Goal: Information Seeking & Learning: Learn about a topic

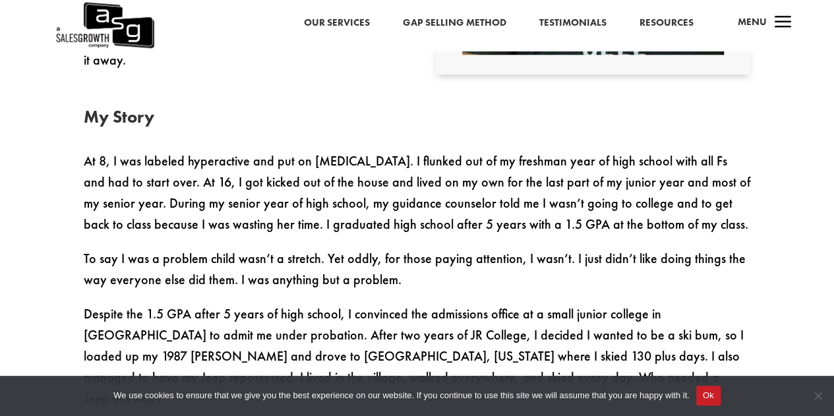
scroll to position [625, 0]
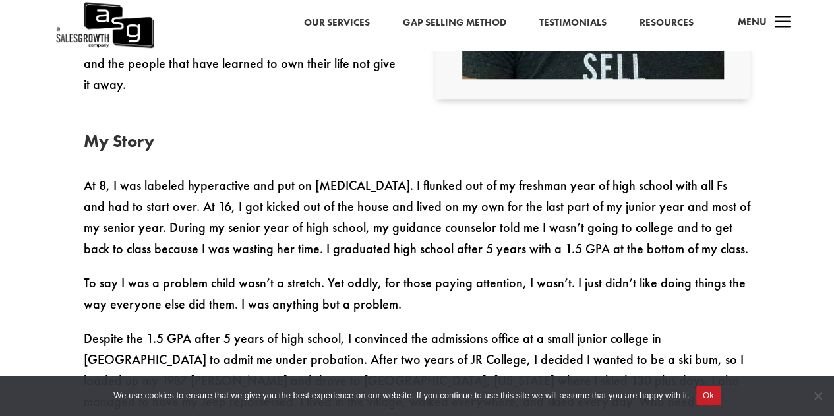
click at [84, 183] on p "At 8, I was labeled hyperactive and put on [MEDICAL_DATA]. I flunked out of my …" at bounding box center [417, 224] width 667 height 98
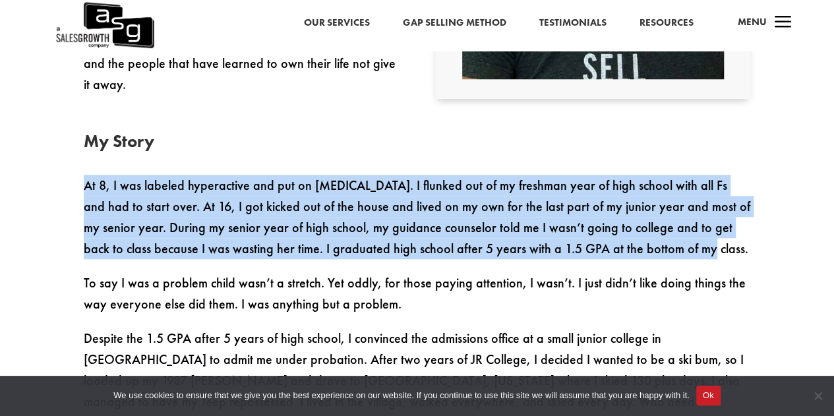
drag, startPoint x: 83, startPoint y: 189, endPoint x: 710, endPoint y: 247, distance: 629.9
click at [710, 247] on p "At 8, I was labeled hyperactive and put on [MEDICAL_DATA]. I flunked out of my …" at bounding box center [417, 224] width 667 height 98
copy p "At 8, I was labeled hyperactive and put on [MEDICAL_DATA]. I flunked out of my …"
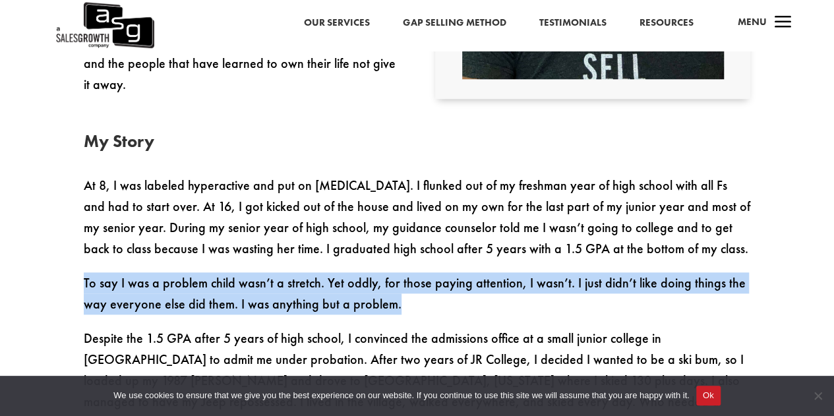
drag, startPoint x: 82, startPoint y: 287, endPoint x: 437, endPoint y: 325, distance: 356.9
copy p "To say I was a problem child wasn’t a stretch. Yet oddly, for those paying atte…"
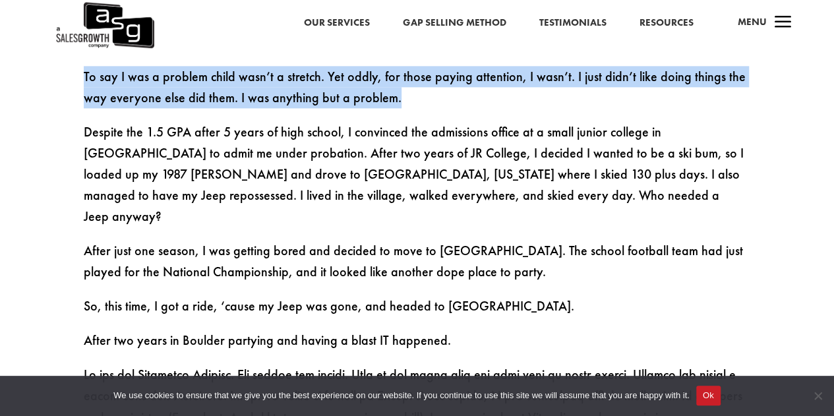
scroll to position [832, 0]
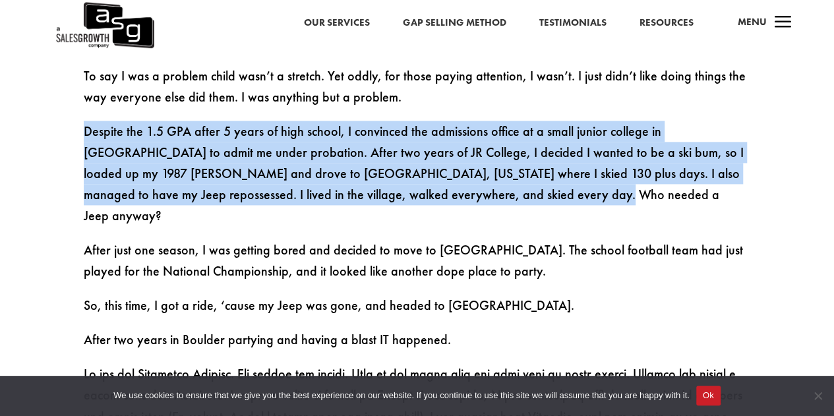
drag, startPoint x: 84, startPoint y: 137, endPoint x: 501, endPoint y: 199, distance: 421.4
click at [501, 199] on p "Despite the 1.5 GPA after 5 years of high school, I convinced the admissions of…" at bounding box center [417, 180] width 667 height 119
copy p "Despite the 1.5 GPA after 5 years of high school, I convinced the admissions of…"
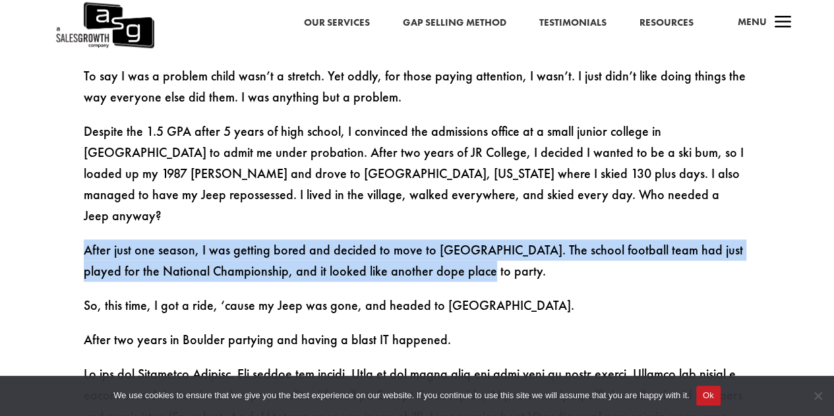
drag, startPoint x: 86, startPoint y: 235, endPoint x: 484, endPoint y: 253, distance: 398.7
click at [484, 255] on p "After just one season, I was getting bored and decided to move to [GEOGRAPHIC_D…" at bounding box center [417, 266] width 667 height 55
copy p "After just one season, I was getting bored and decided to move to [GEOGRAPHIC_D…"
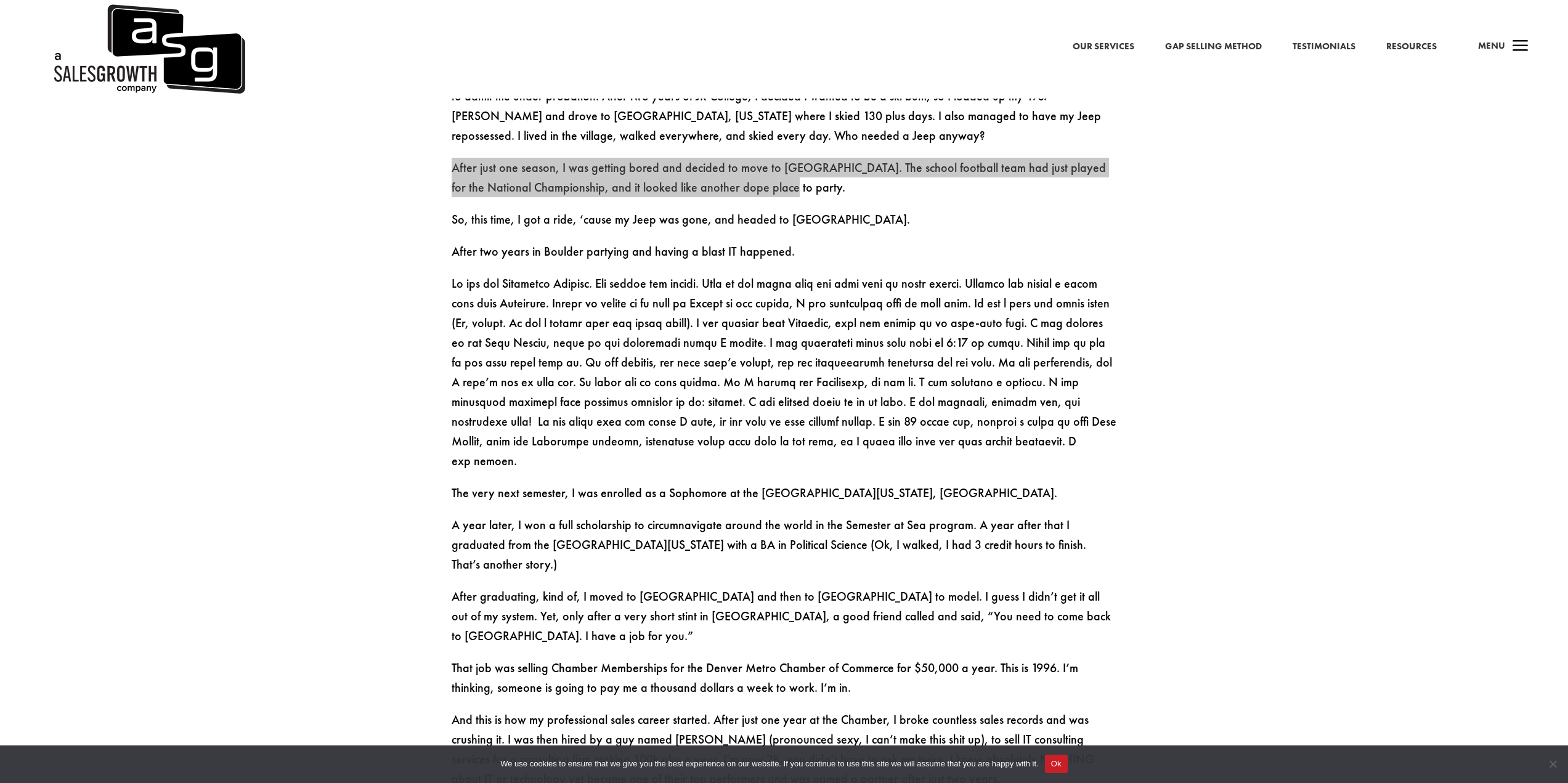
scroll to position [1142, 0]
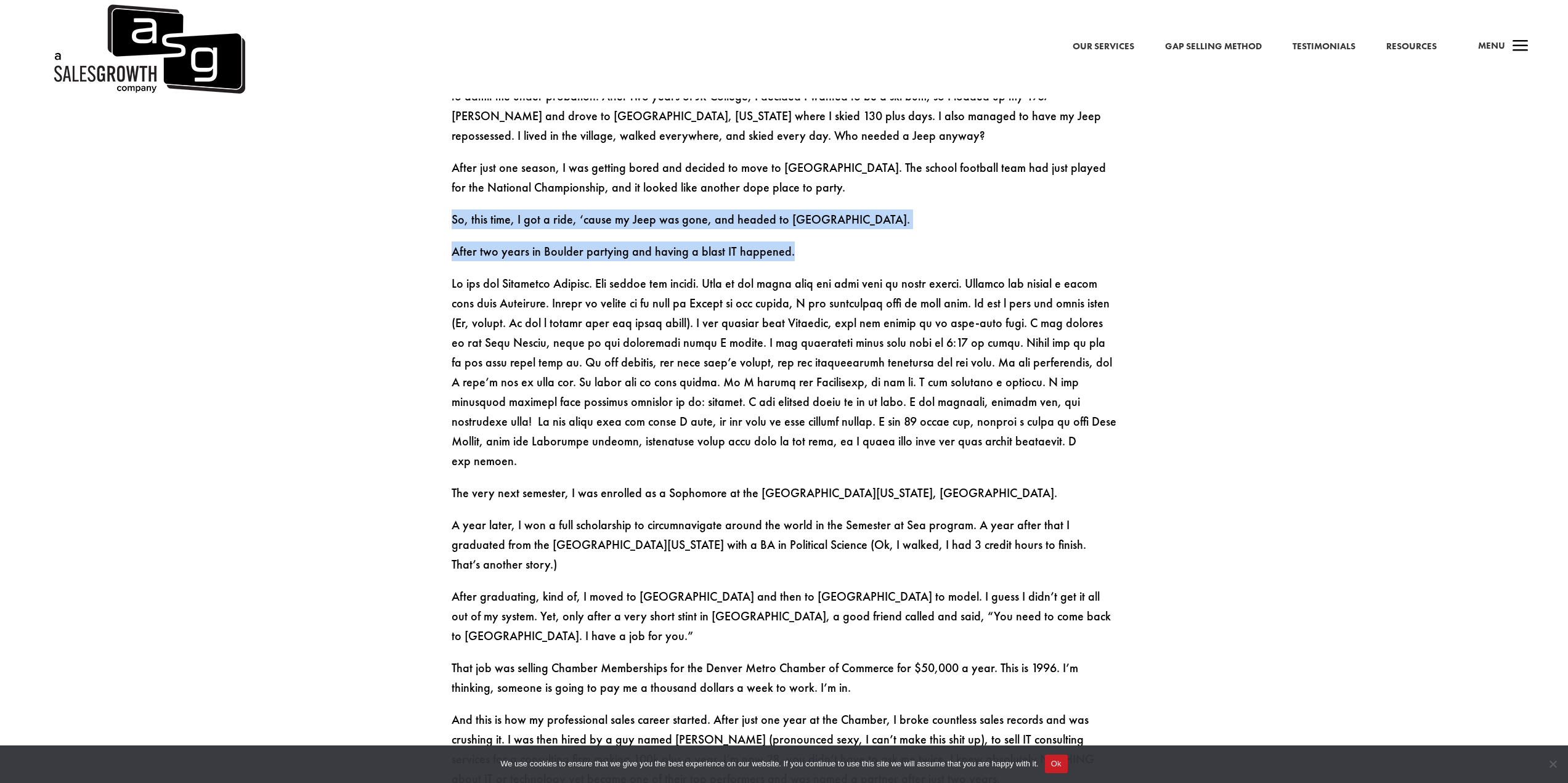
drag, startPoint x: 453, startPoint y: 220, endPoint x: 955, endPoint y: 264, distance: 503.9
click at [779, 264] on div "At 8, I was labeled hyperactive and put on [MEDICAL_DATA]. I flunked out of my …" at bounding box center [784, 681] width 665 height 1516
copy div "So, this time, I got a ride, ‘cause my Jeep was gone, and headed to [GEOGRAPHIC…"
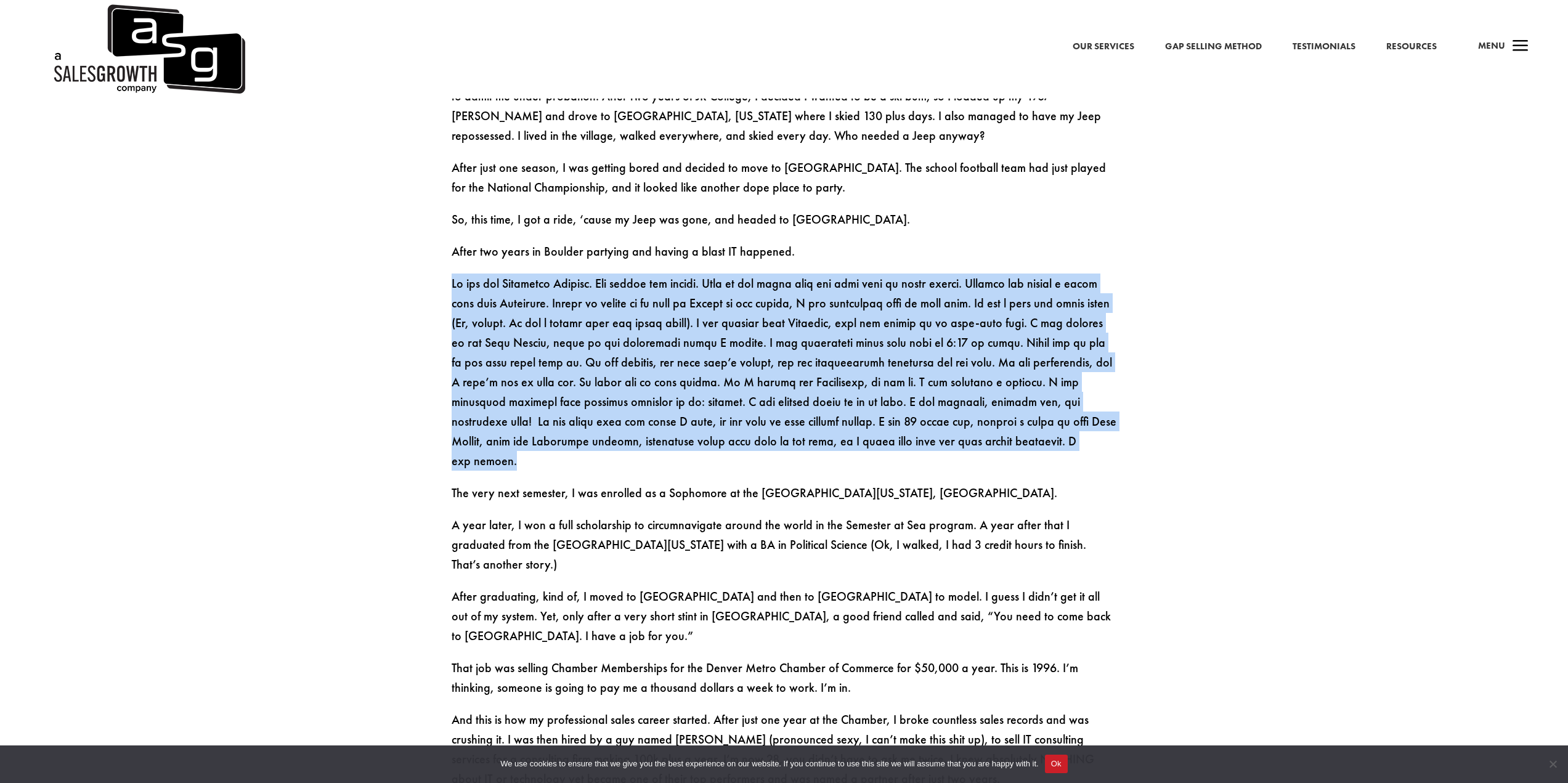
drag, startPoint x: 450, startPoint y: 283, endPoint x: 1002, endPoint y: 449, distance: 576.4
click at [779, 388] on div "Hey, I’m [PERSON_NAME] Author of the Best Selling Sales Book – Gap Selling [PER…" at bounding box center [784, 584] width 1568 height 2313
copy p "Lo ips dol Sitametco Adipisc. Eli seddoe tem incidi. Utla et dol magna aliq eni…"
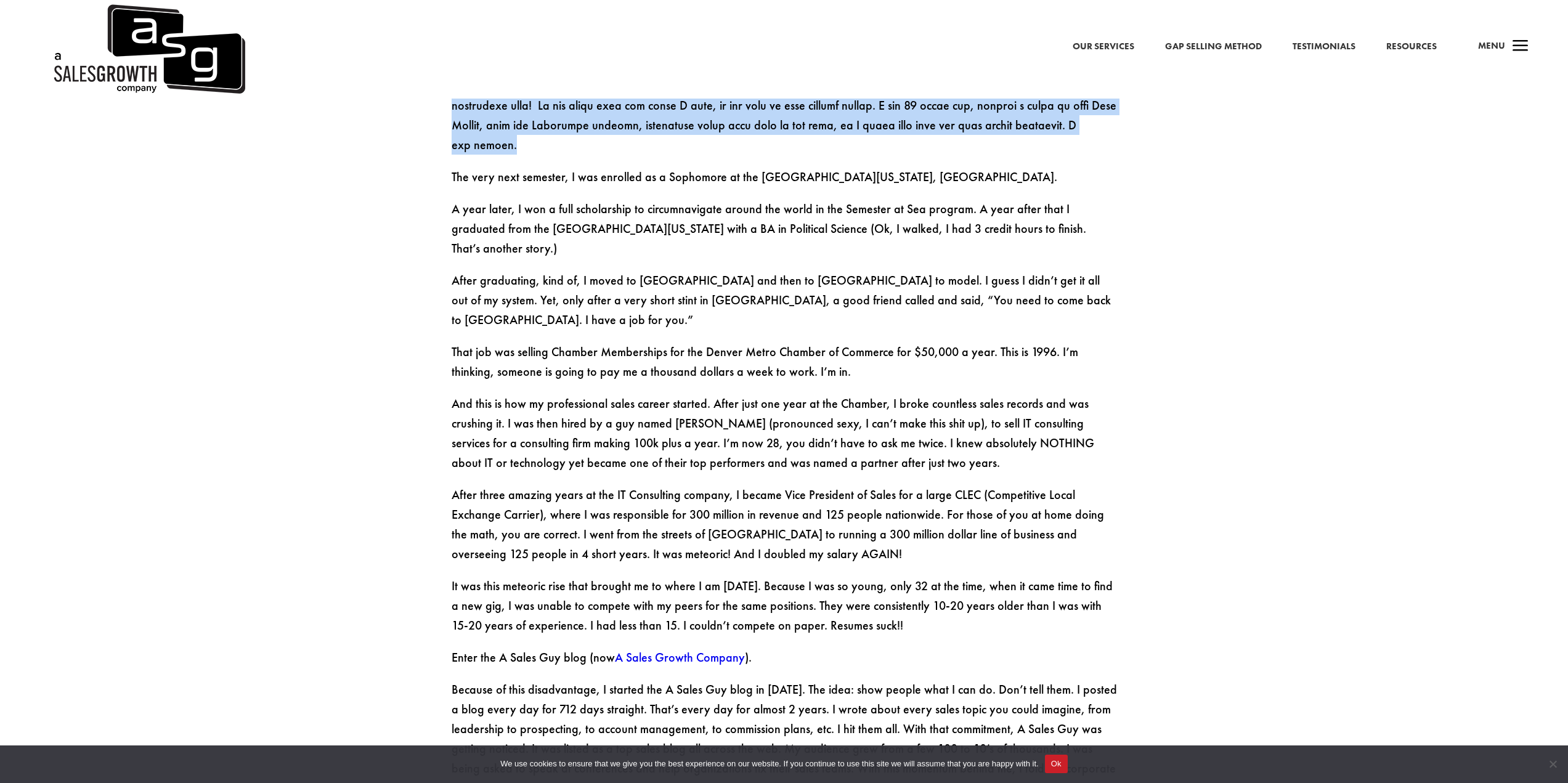
drag, startPoint x: 1308, startPoint y: 366, endPoint x: 1319, endPoint y: 491, distance: 125.5
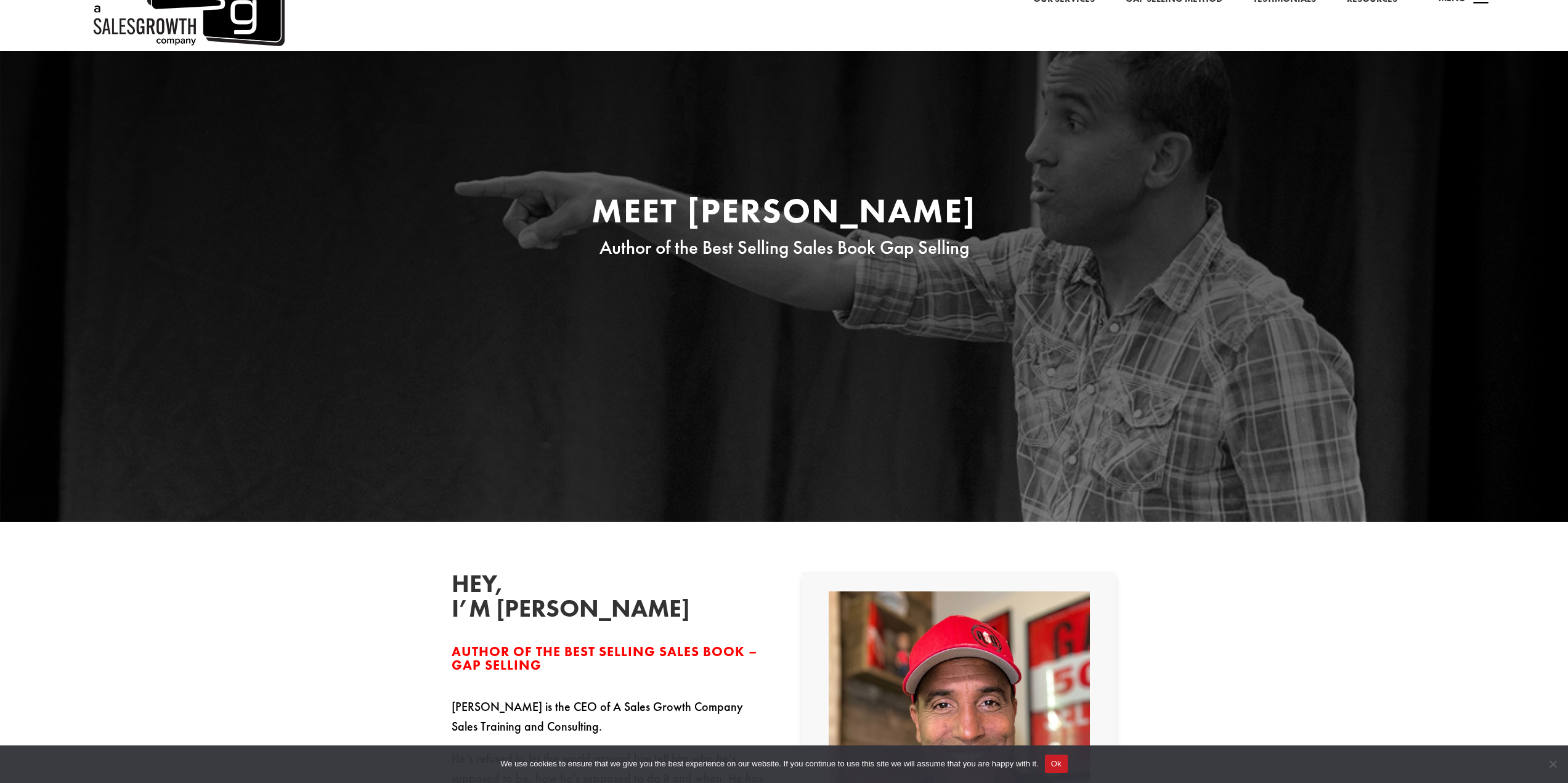
scroll to position [0, 0]
